Goal: Information Seeking & Learning: Learn about a topic

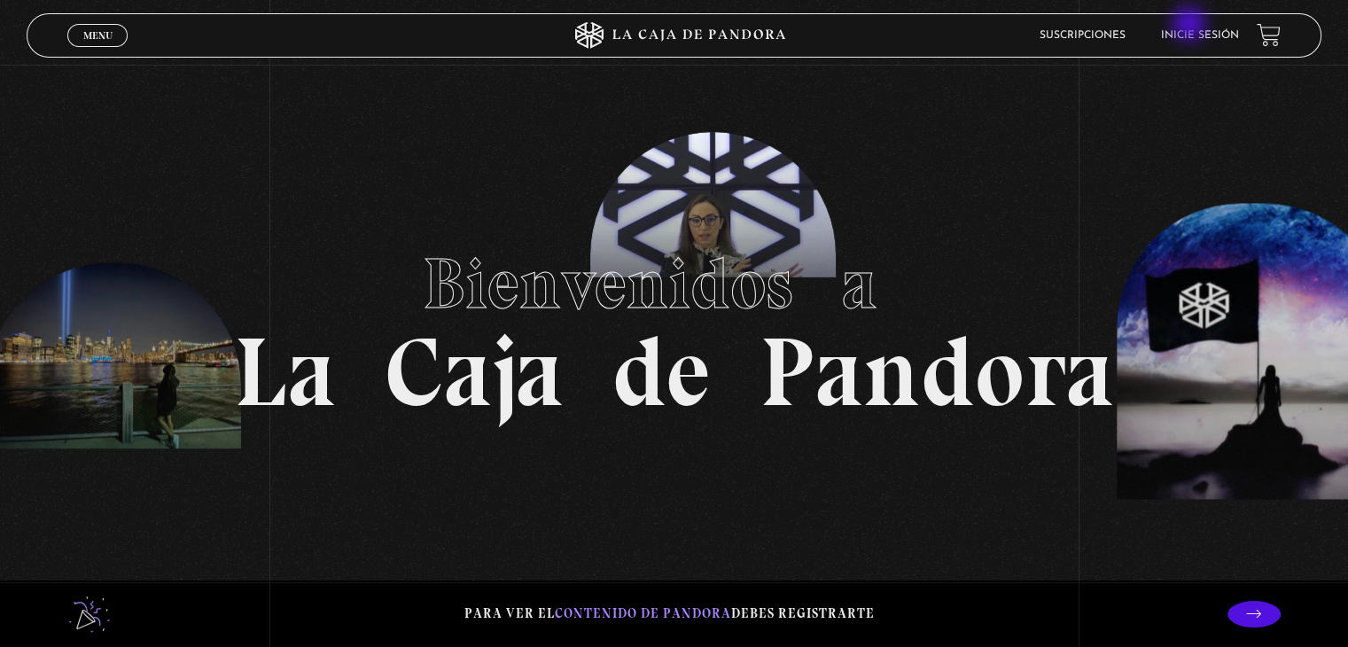
click at [1191, 26] on li "Inicie sesión" at bounding box center [1200, 34] width 78 height 27
click at [1191, 27] on li "Inicie sesión" at bounding box center [1200, 34] width 78 height 27
click at [1193, 35] on link "Inicie sesión" at bounding box center [1200, 35] width 78 height 11
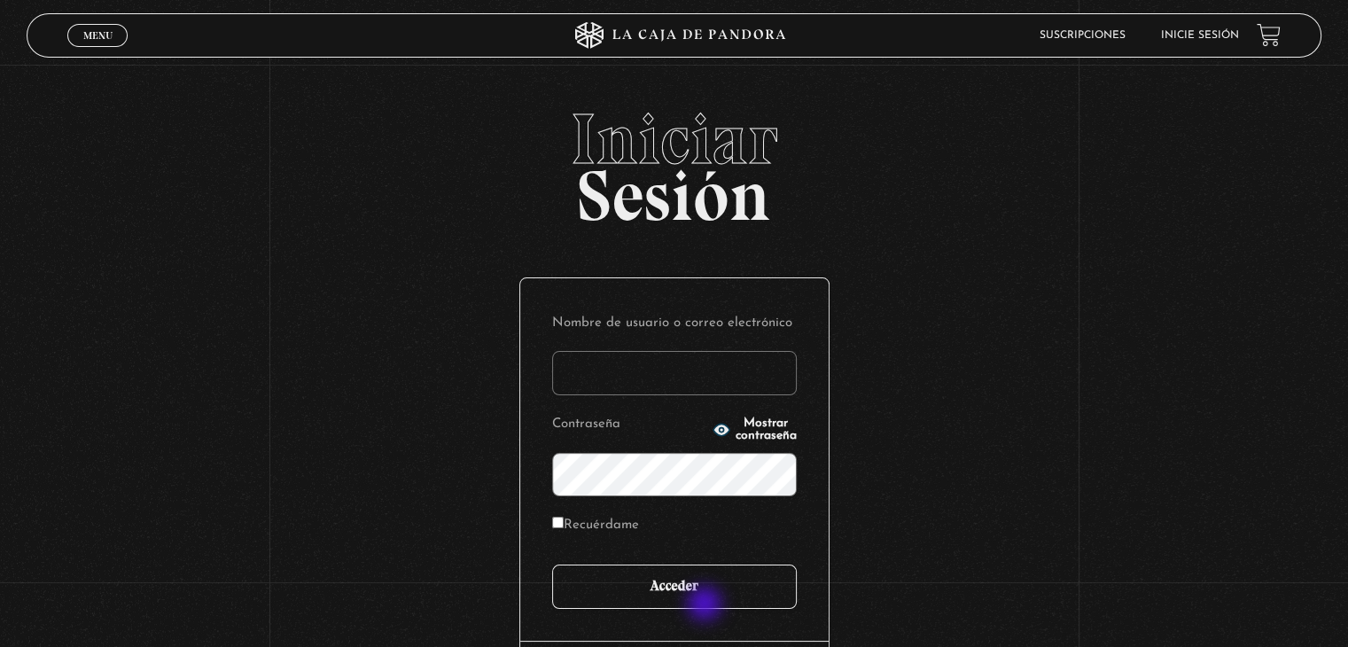
type input "karenam31@gmail.com"
click at [706, 605] on input "Acceder" at bounding box center [674, 586] width 245 height 44
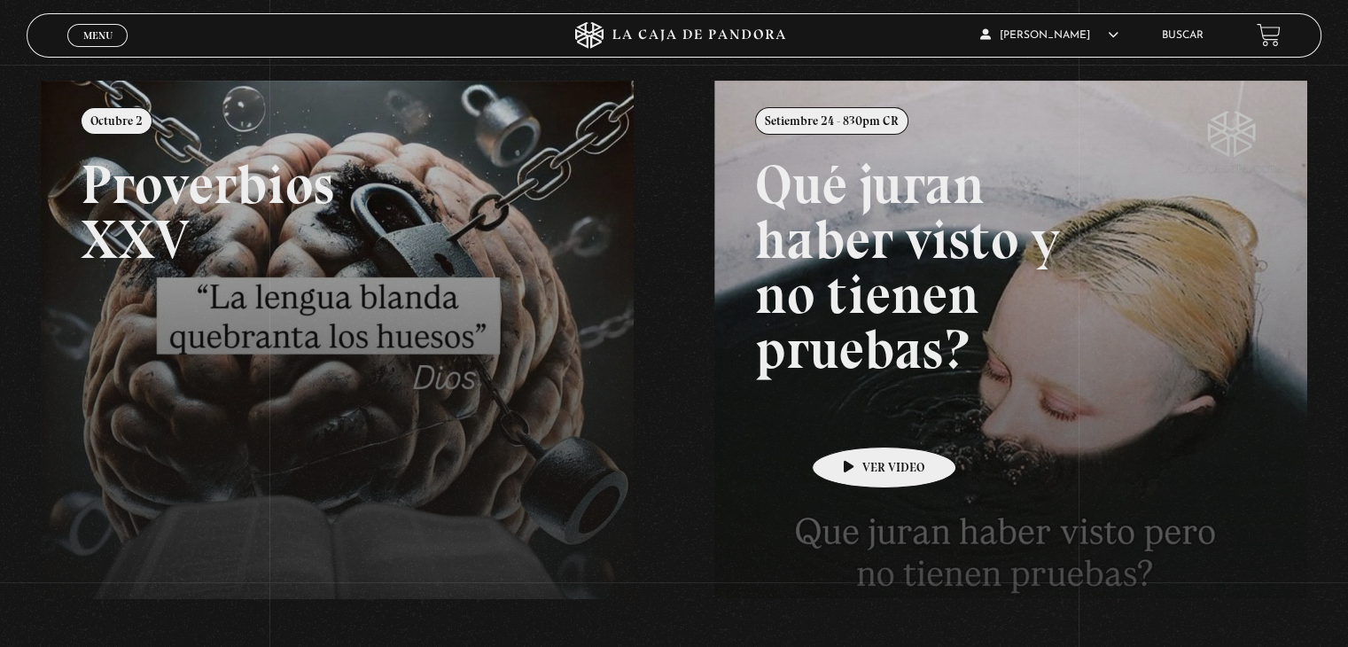
scroll to position [70, 0]
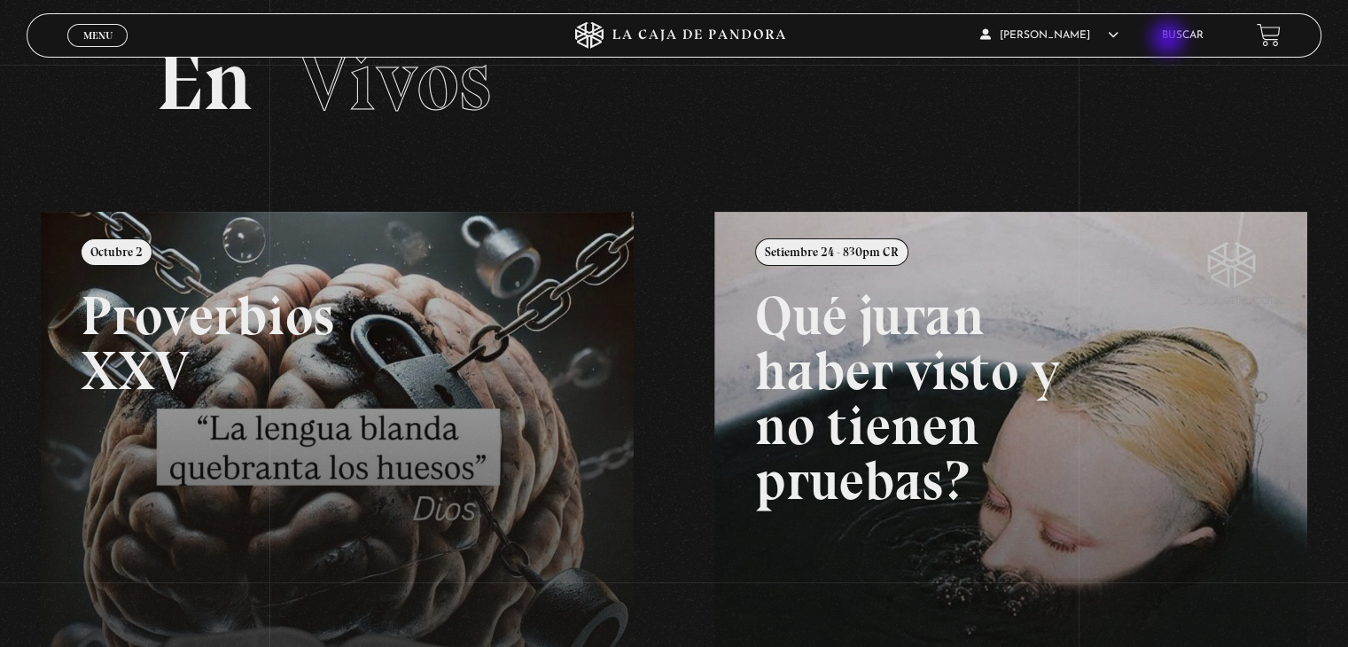
click at [1170, 40] on div "Karen Avendaño En vivos Pandora Centinelas Mi cuenta Salir Buscar" at bounding box center [1078, 35] width 404 height 42
click at [1177, 36] on link "Buscar" at bounding box center [1183, 35] width 42 height 11
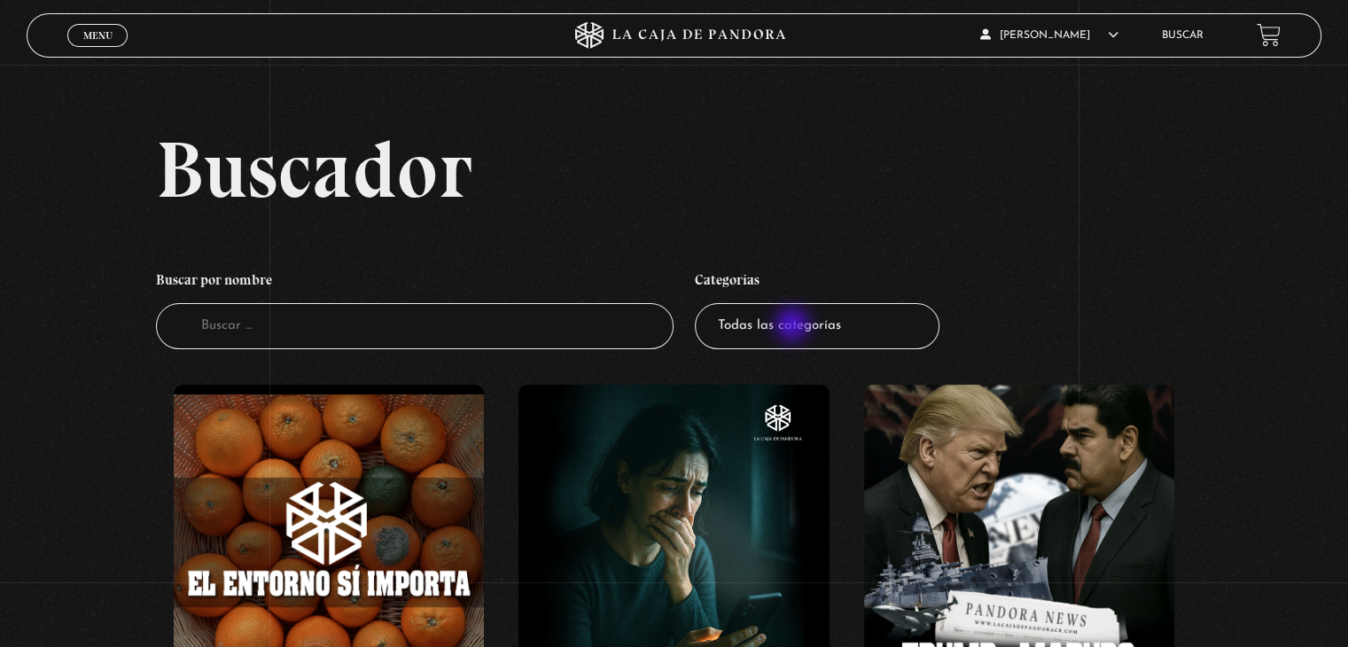
click at [794, 326] on select "Todas las categorías 11:11 Humanitario (1) Amo los Lunes (4) Análisis de series…" at bounding box center [817, 326] width 245 height 47
select select "paranormal"
click at [701, 303] on select "Todas las categorías 11:11 Humanitario (1) Amo los Lunes (4) Análisis de series…" at bounding box center [817, 326] width 245 height 47
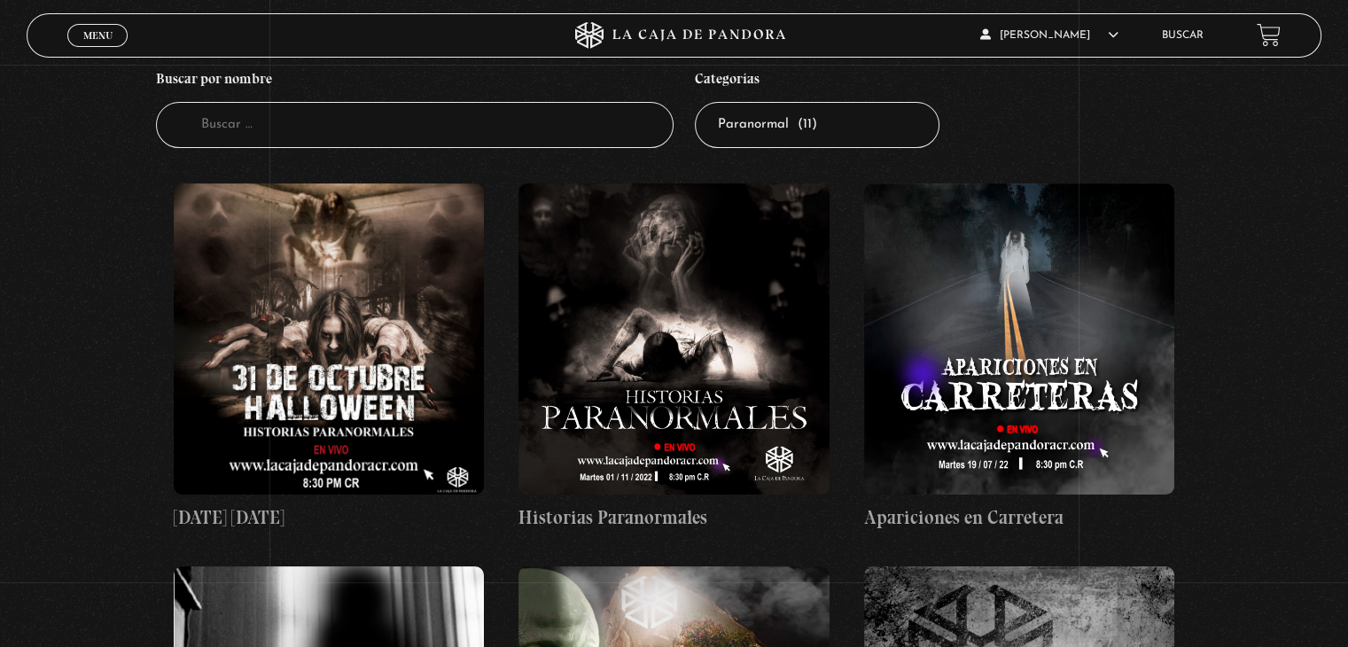
scroll to position [266, 0]
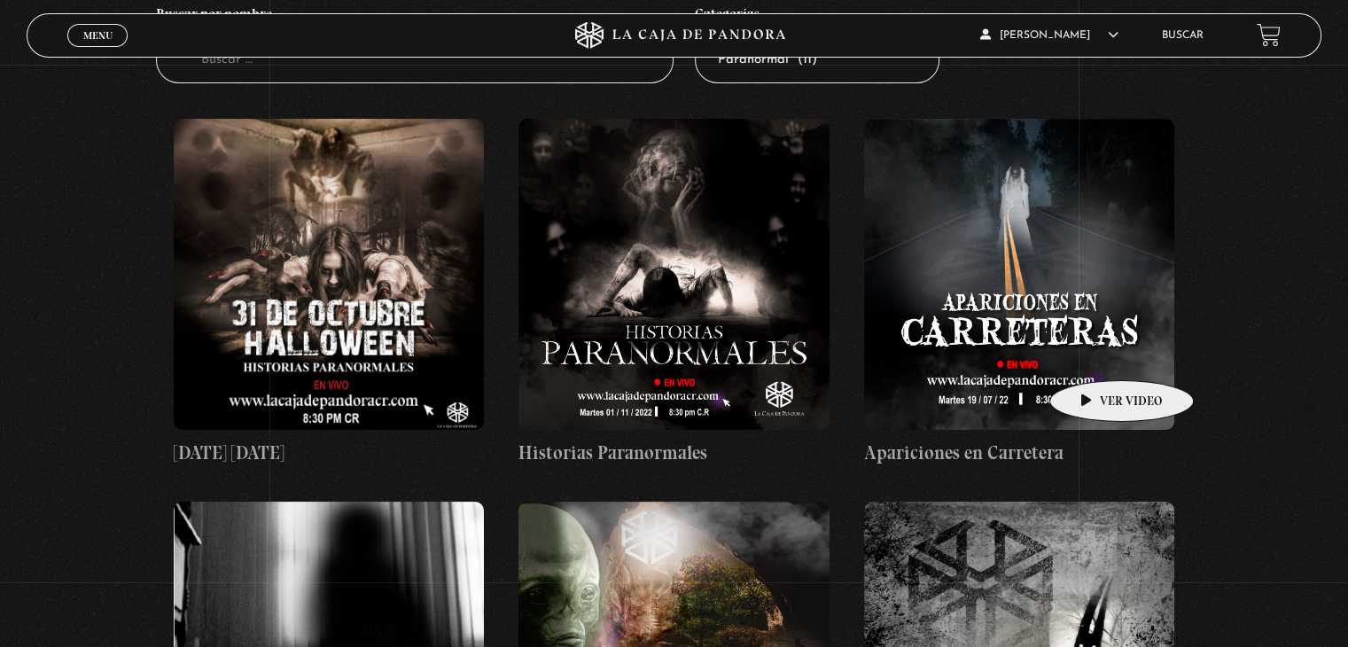
click at [1095, 354] on figure at bounding box center [1019, 274] width 310 height 310
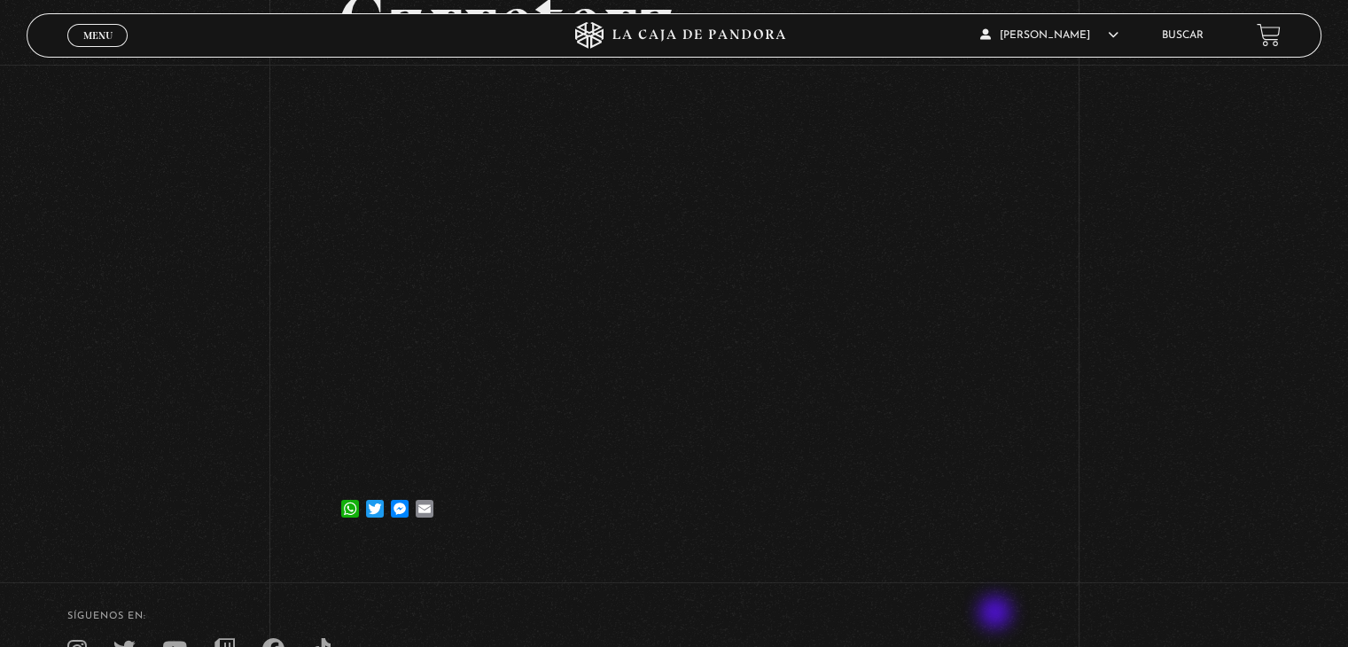
scroll to position [266, 0]
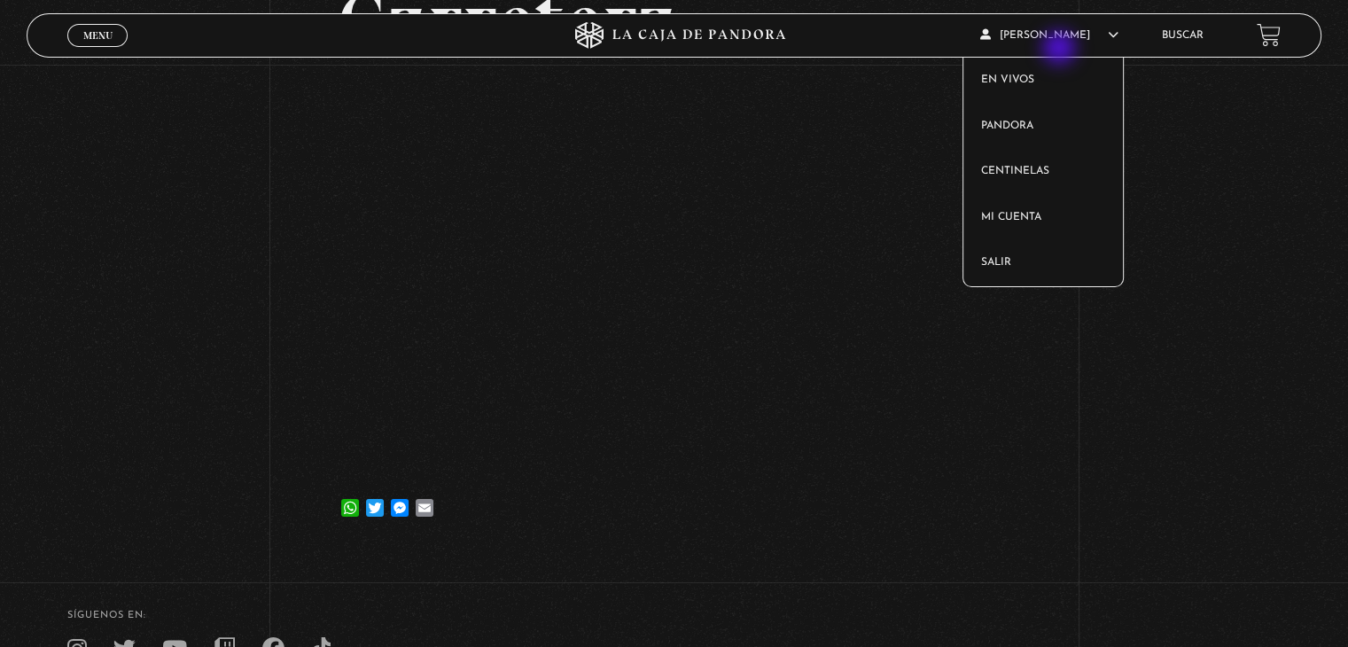
click at [1060, 49] on article "[PERSON_NAME] En vivos Pandora Centinelas Mi cuenta Salir" at bounding box center [1061, 35] width 162 height 42
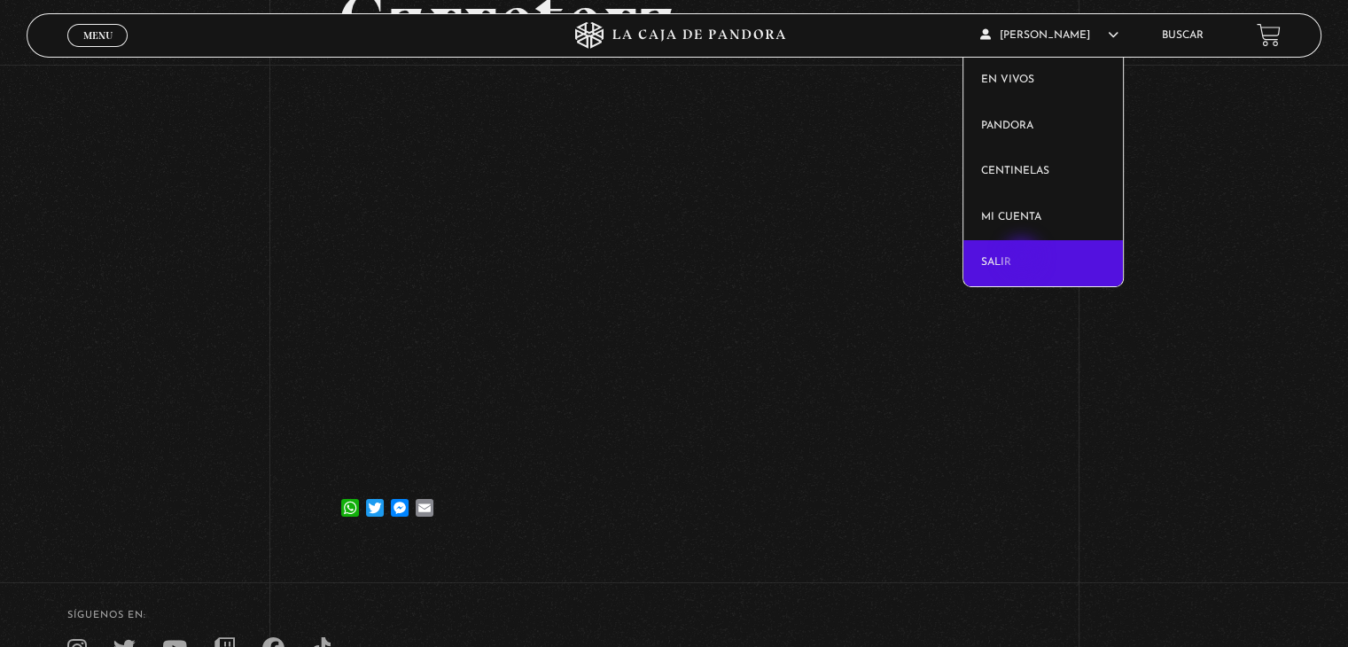
click at [1023, 258] on link "Salir" at bounding box center [1043, 263] width 160 height 46
